Goal: Task Accomplishment & Management: Use online tool/utility

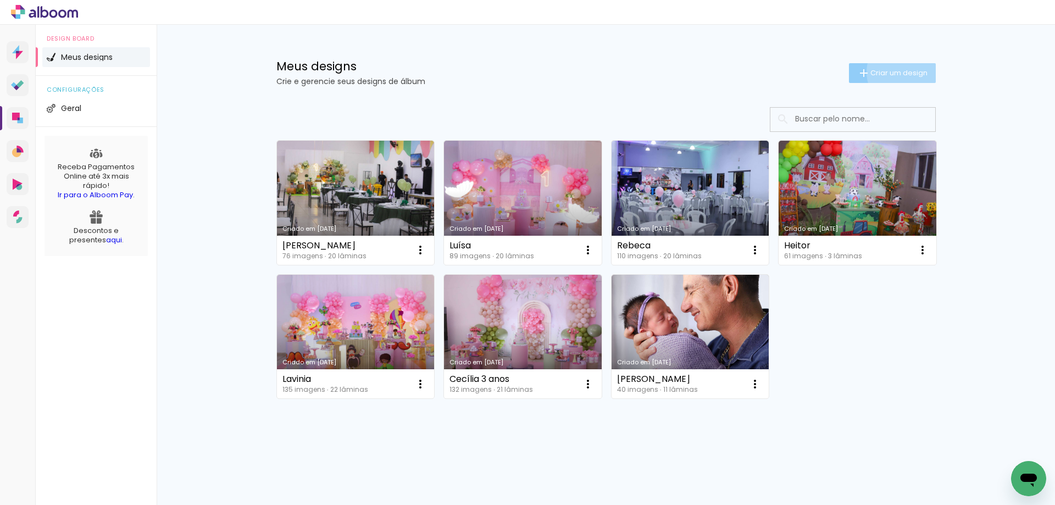
click at [902, 72] on span "Criar um design" at bounding box center [898, 72] width 57 height 7
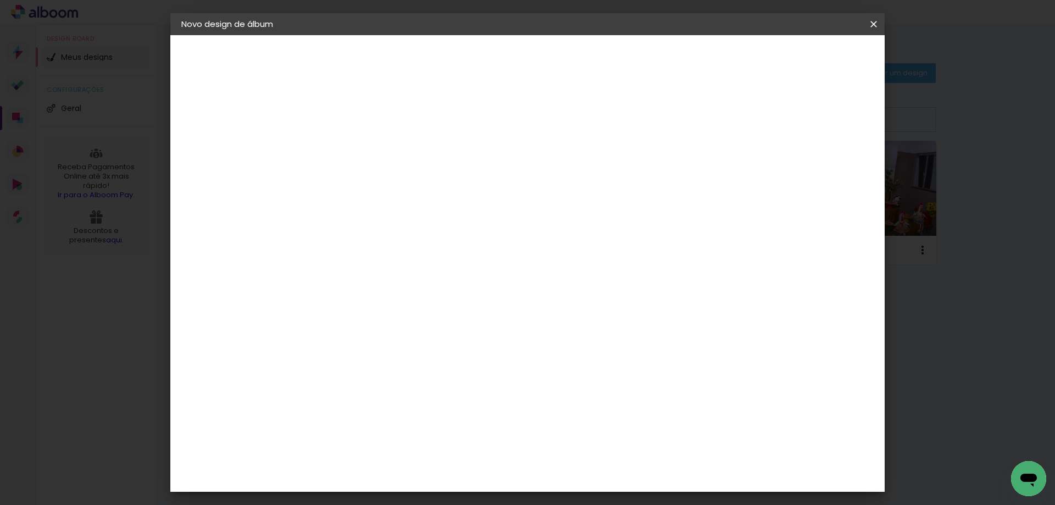
click at [365, 138] on paper-input-container "Título do álbum" at bounding box center [361, 148] width 8 height 28
type input "Augusto"
type paper-input "Augusto"
click at [0, 0] on slot "Avançar" at bounding box center [0, 0] width 0 height 0
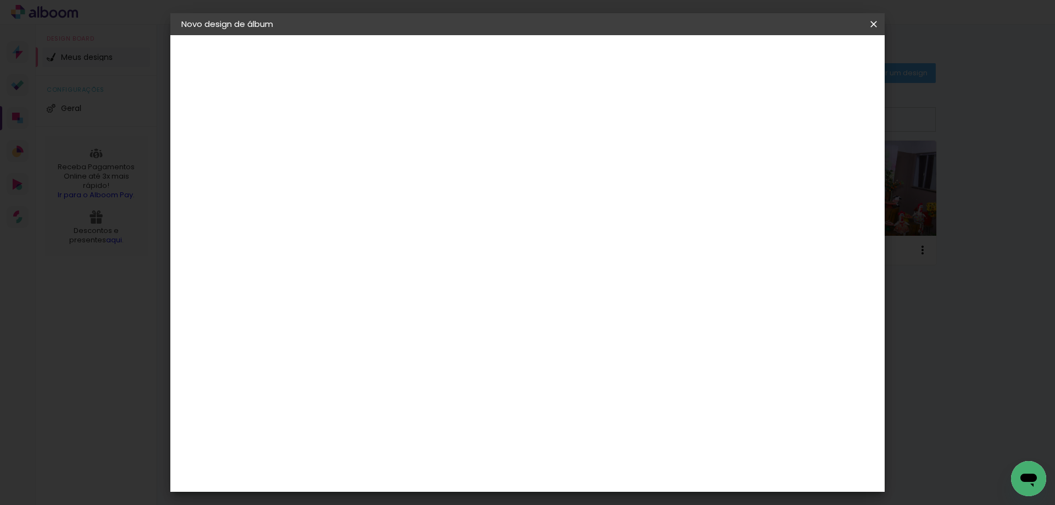
click at [410, 443] on paper-item "Foto 15" at bounding box center [389, 457] width 119 height 29
click at [0, 0] on slot "Avançar" at bounding box center [0, 0] width 0 height 0
click at [435, 240] on span "20 × 25" at bounding box center [409, 254] width 51 height 29
click at [0, 0] on slot "Avançar" at bounding box center [0, 0] width 0 height 0
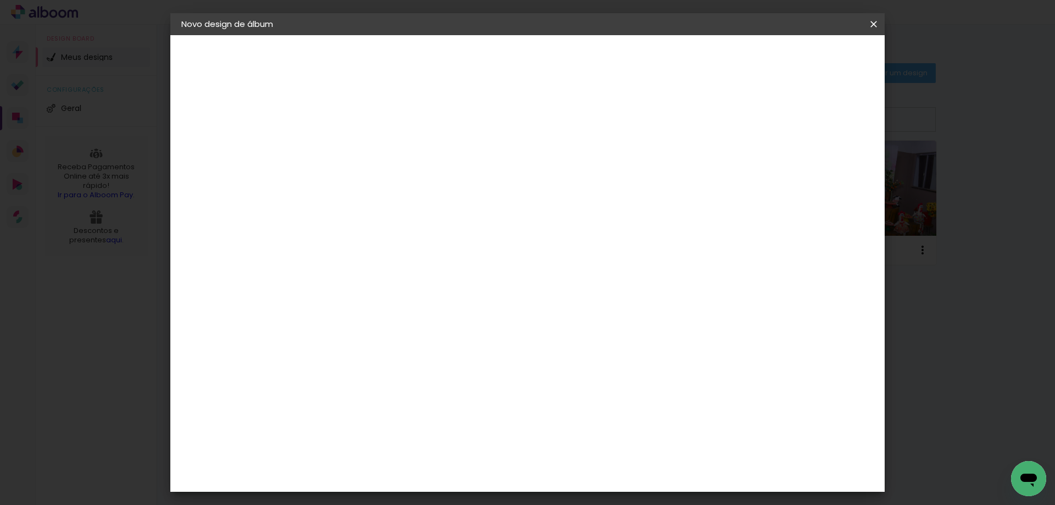
click at [816, 64] on paper-button "Iniciar design" at bounding box center [780, 58] width 72 height 19
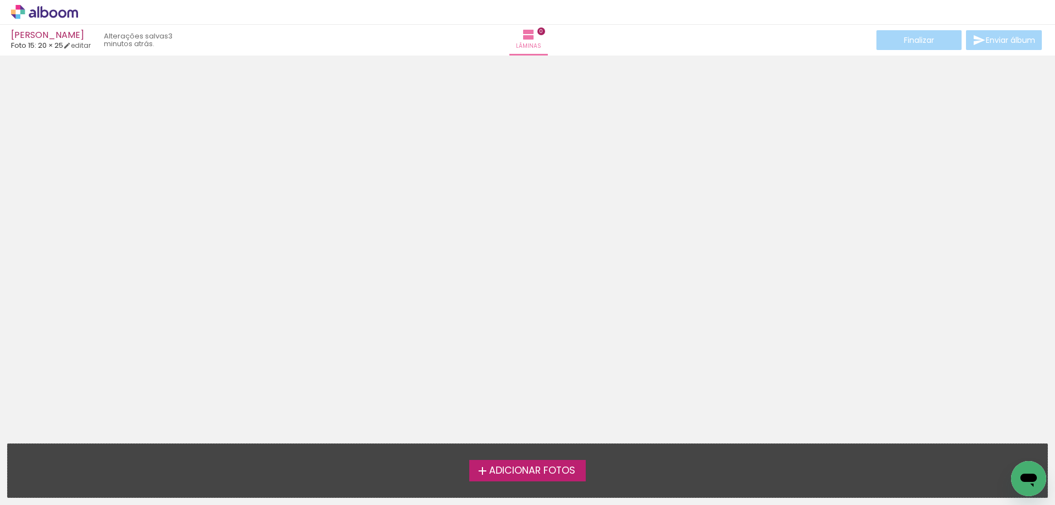
click at [540, 466] on span "Adicionar Fotos" at bounding box center [532, 471] width 86 height 10
click at [0, 0] on input "file" at bounding box center [0, 0] width 0 height 0
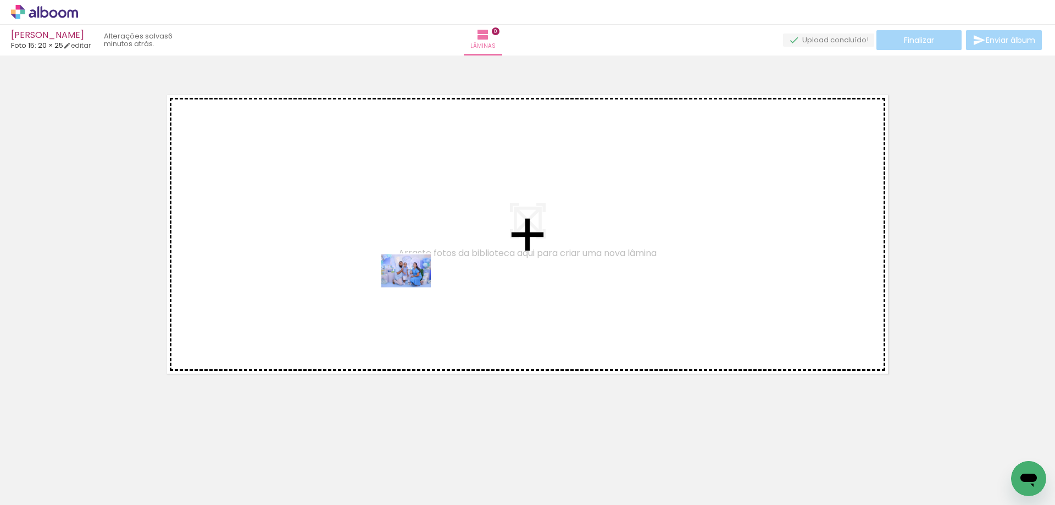
drag, startPoint x: 209, startPoint y: 437, endPoint x: 417, endPoint y: 285, distance: 257.2
click at [417, 285] on quentale-workspace at bounding box center [527, 252] width 1055 height 505
